Goal: Task Accomplishment & Management: Manage account settings

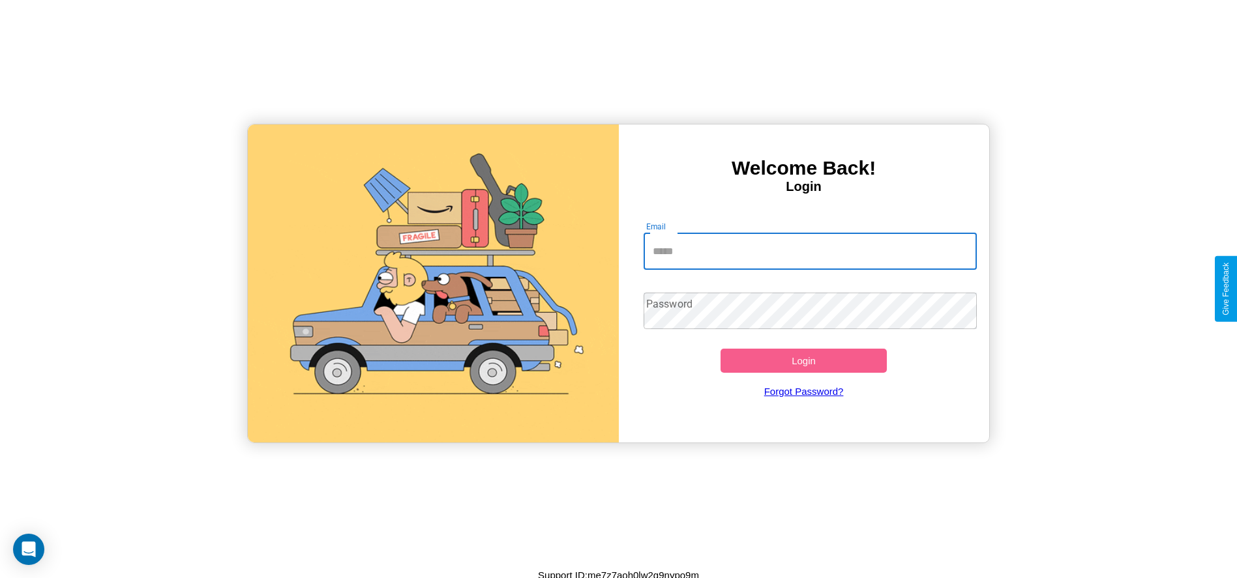
click at [810, 251] on input "Email" at bounding box center [810, 251] width 333 height 37
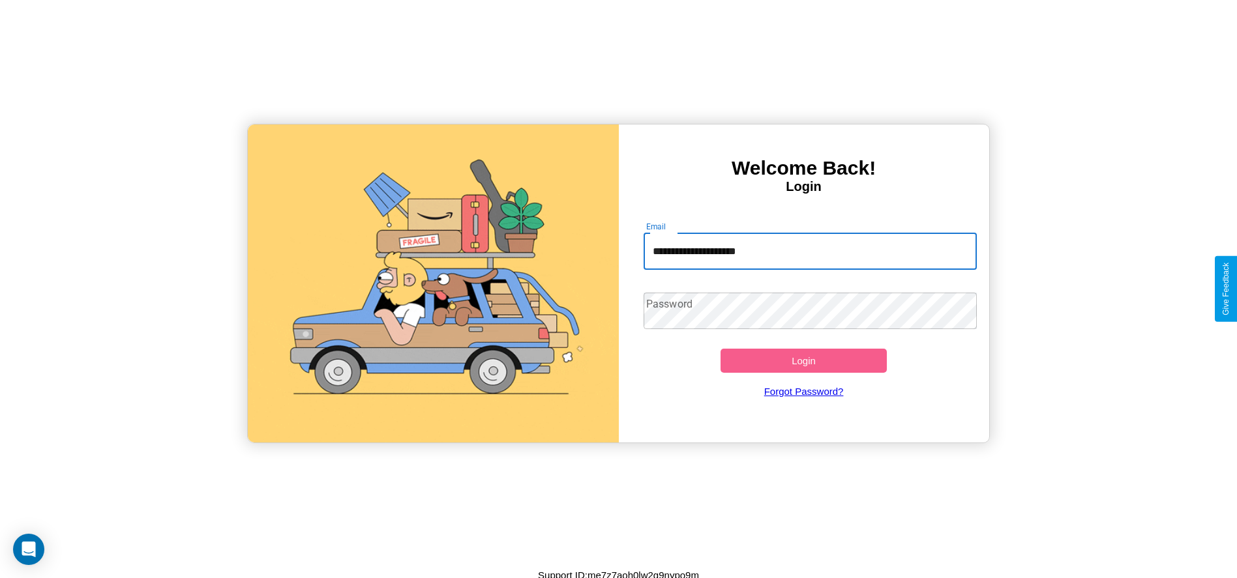
type input "**********"
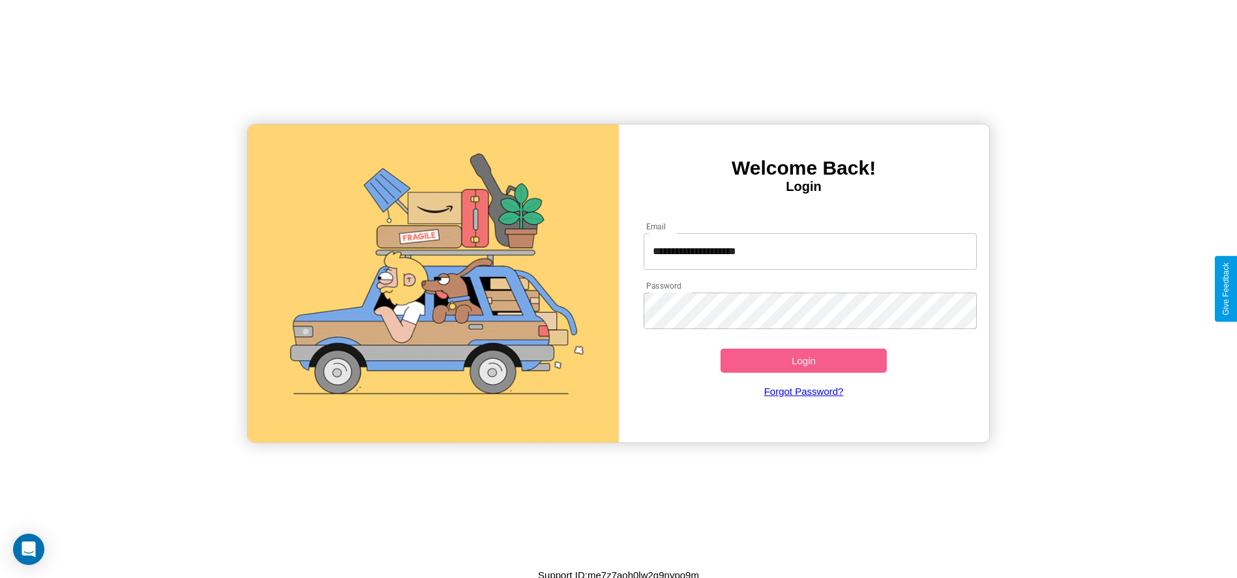
click at [803, 361] on button "Login" at bounding box center [804, 361] width 167 height 24
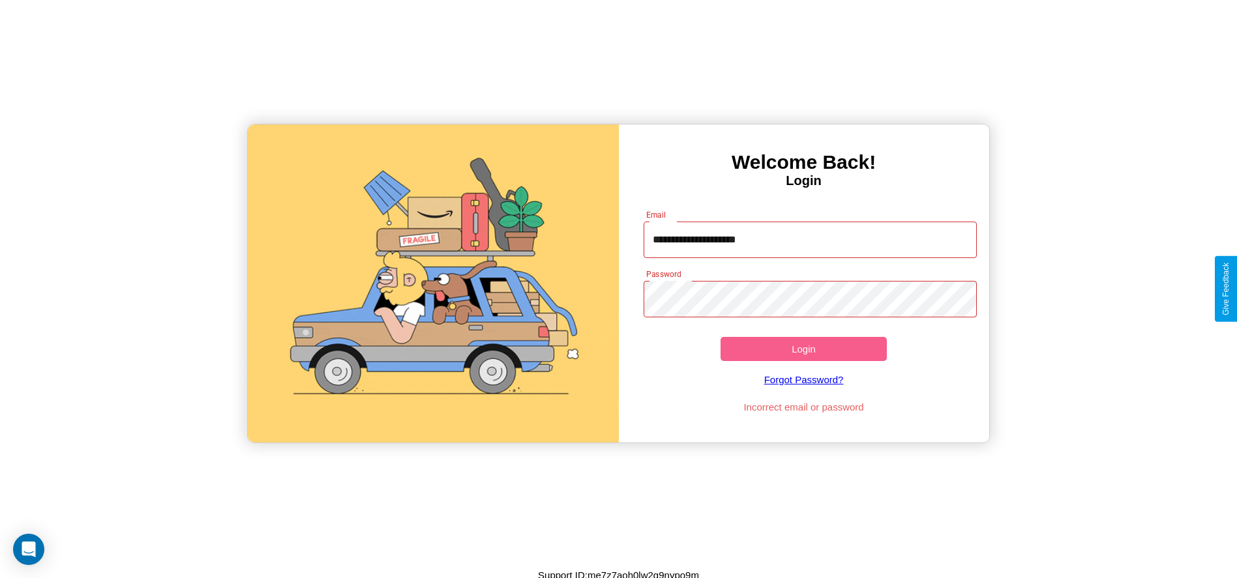
click at [803, 349] on button "Login" at bounding box center [804, 349] width 167 height 24
